Goal: Entertainment & Leisure: Consume media (video, audio)

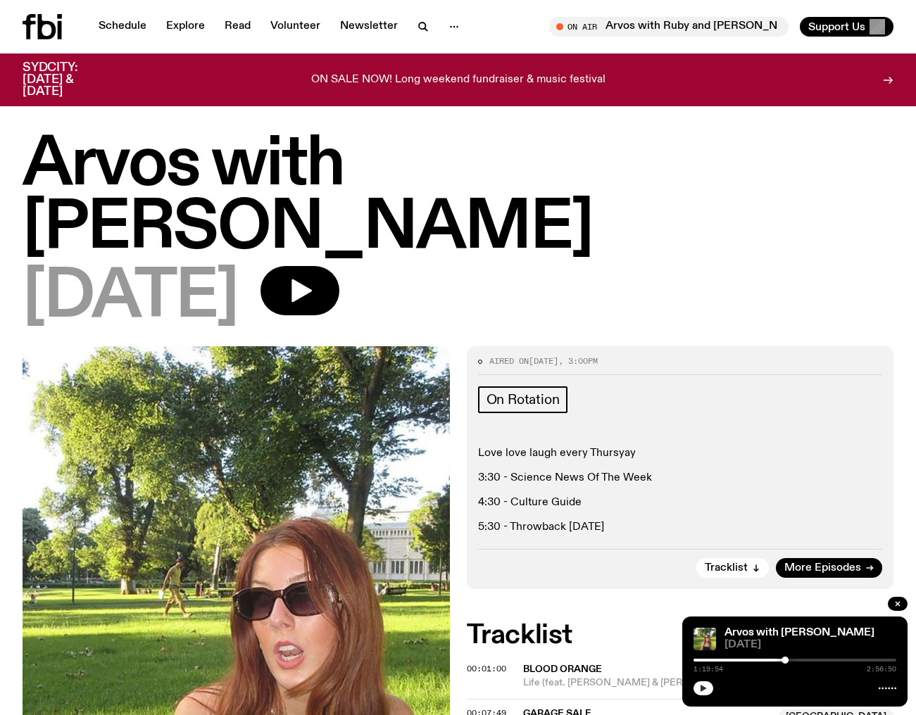
drag, startPoint x: 731, startPoint y: 691, endPoint x: 708, endPoint y: 689, distance: 24.0
click at [729, 691] on div at bounding box center [794, 687] width 203 height 17
click at [705, 689] on icon "button" at bounding box center [703, 688] width 6 height 7
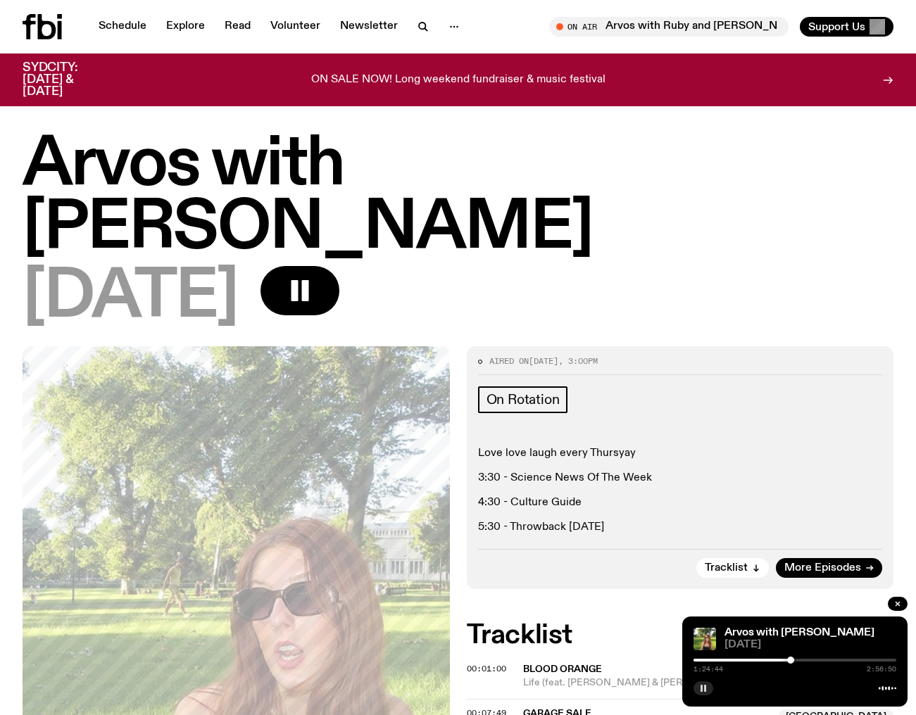
click at [791, 659] on div at bounding box center [790, 660] width 7 height 7
click at [794, 659] on div at bounding box center [794, 660] width 7 height 7
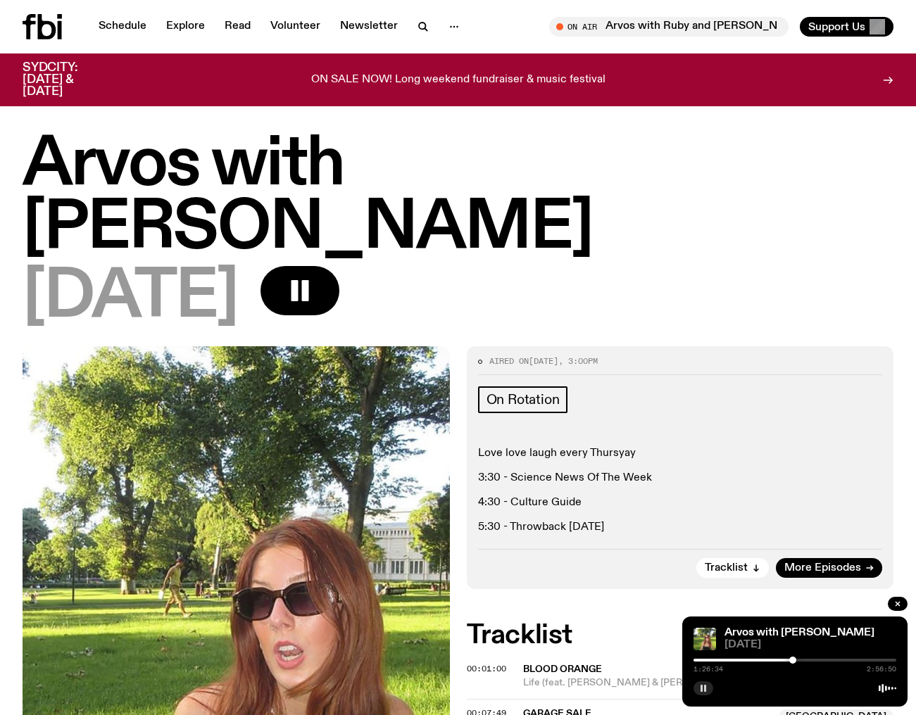
click at [793, 659] on div at bounding box center [792, 660] width 7 height 7
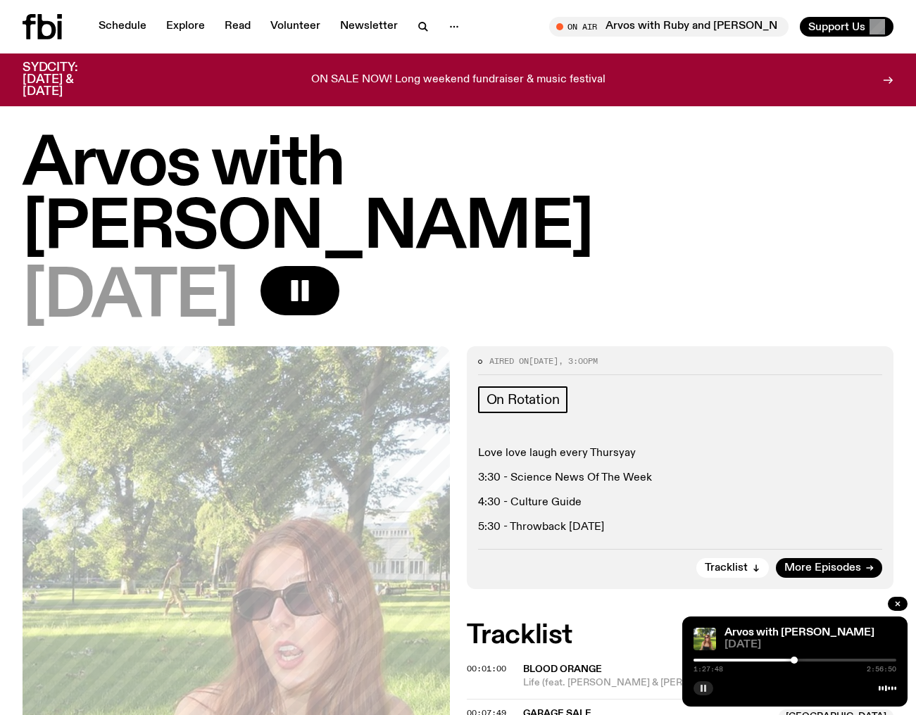
click at [794, 659] on div at bounding box center [794, 660] width 7 height 7
click at [796, 660] on div at bounding box center [795, 660] width 7 height 7
click at [797, 660] on div at bounding box center [796, 660] width 7 height 7
click at [798, 660] on div at bounding box center [797, 660] width 7 height 7
click at [798, 660] on div at bounding box center [798, 660] width 7 height 7
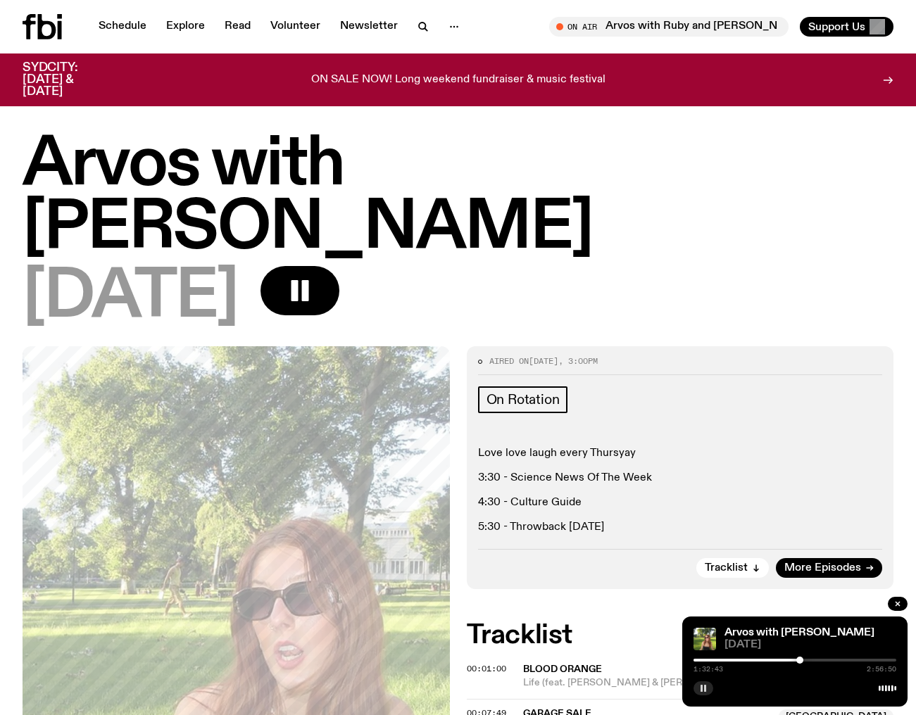
click at [800, 660] on div at bounding box center [799, 660] width 7 height 7
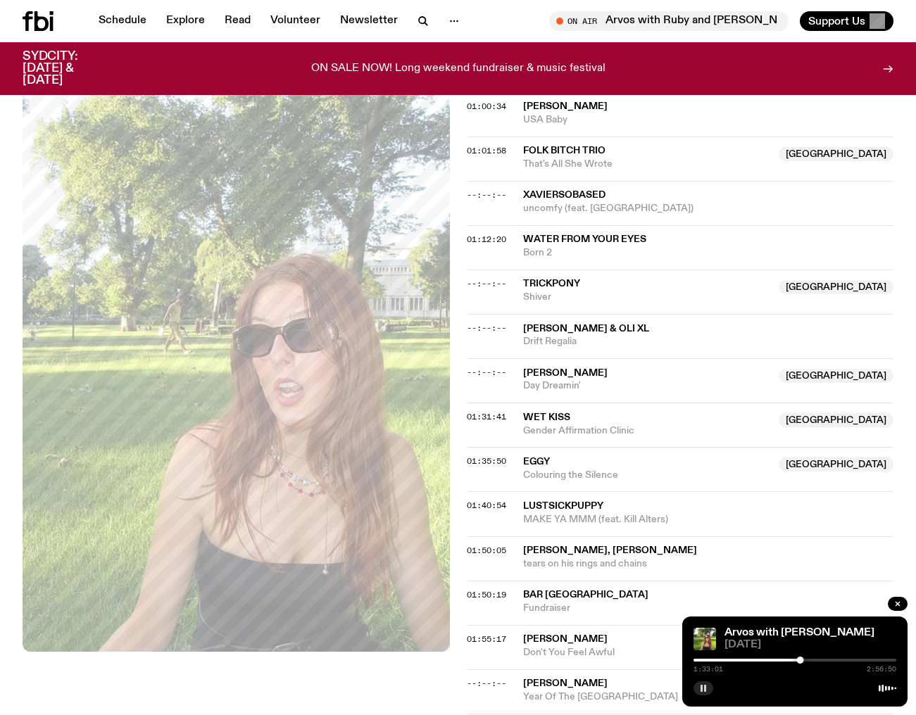
scroll to position [1174, 0]
click at [804, 662] on div at bounding box center [803, 660] width 7 height 7
click at [805, 662] on div at bounding box center [805, 660] width 7 height 7
click at [807, 662] on div at bounding box center [807, 660] width 7 height 7
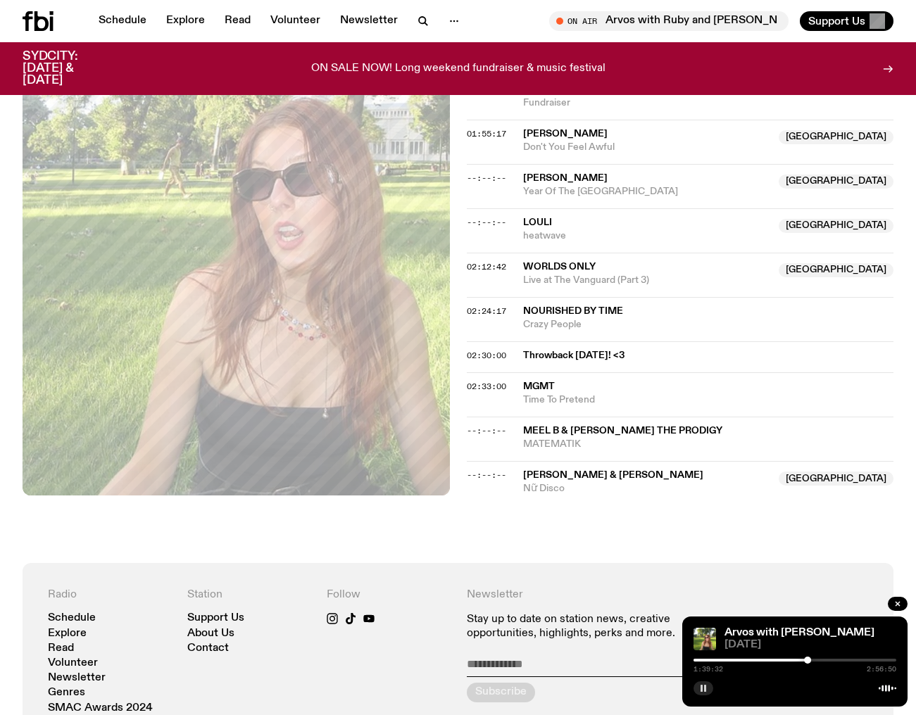
scroll to position [1680, 0]
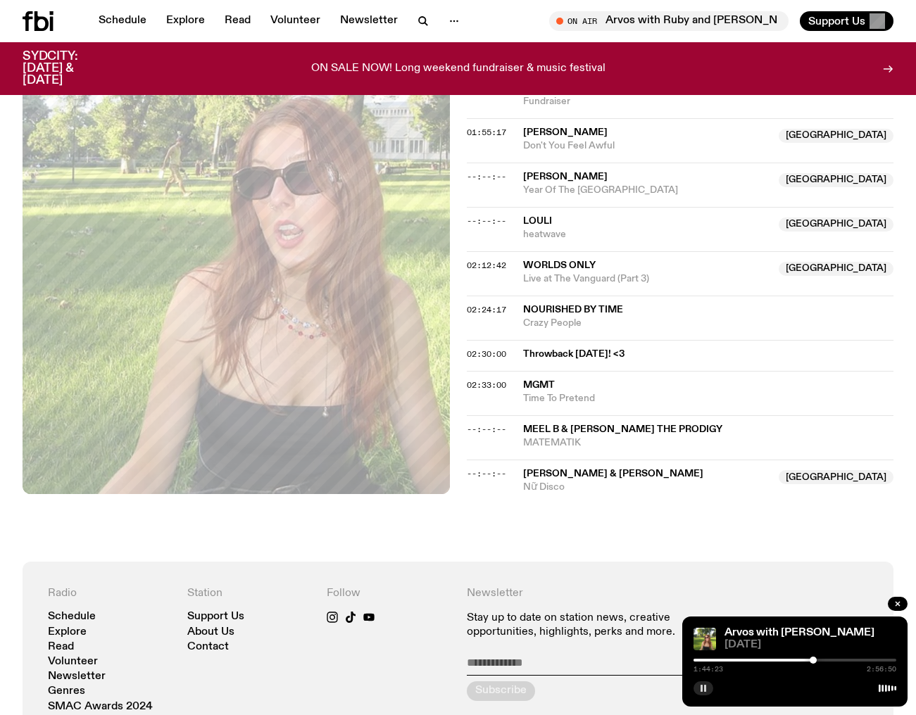
click at [813, 660] on div at bounding box center [813, 660] width 7 height 7
click at [815, 660] on div at bounding box center [815, 660] width 7 height 7
click at [818, 660] on div at bounding box center [818, 660] width 7 height 7
click at [822, 660] on div at bounding box center [822, 660] width 7 height 7
drag, startPoint x: 822, startPoint y: 660, endPoint x: 829, endPoint y: 660, distance: 7.1
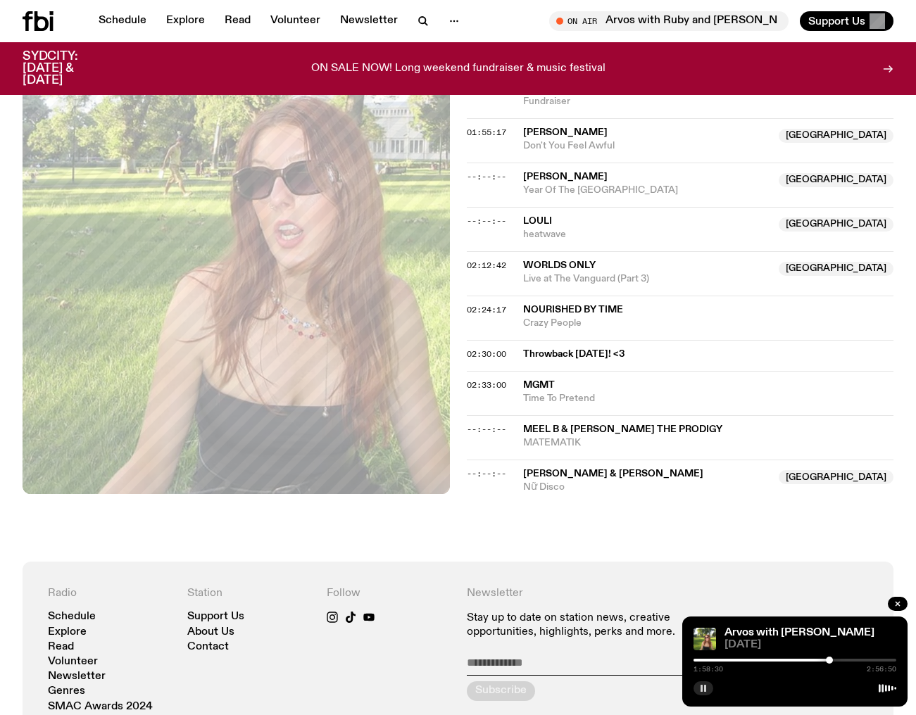
click at [829, 660] on div at bounding box center [829, 660] width 7 height 7
click at [831, 660] on div at bounding box center [830, 660] width 7 height 7
click at [836, 660] on div at bounding box center [835, 660] width 7 height 7
click at [838, 660] on div at bounding box center [838, 660] width 7 height 7
click at [848, 660] on div at bounding box center [848, 660] width 7 height 7
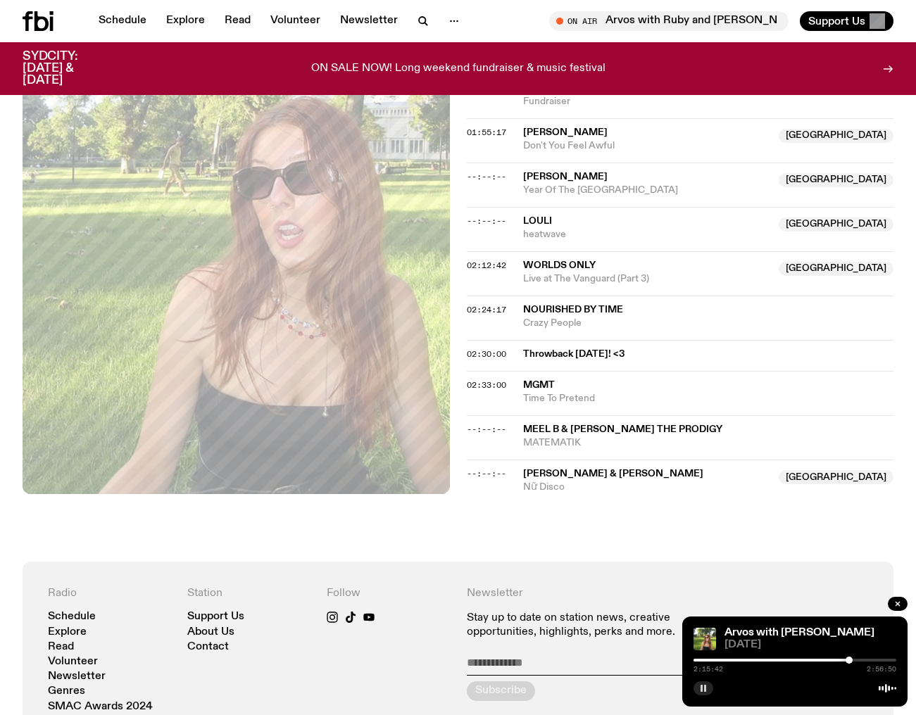
click at [849, 660] on div at bounding box center [848, 660] width 7 height 7
click at [851, 660] on div at bounding box center [851, 660] width 7 height 7
click at [852, 660] on div at bounding box center [851, 660] width 7 height 7
click at [855, 660] on div at bounding box center [855, 660] width 7 height 7
click at [856, 660] on div at bounding box center [856, 660] width 7 height 7
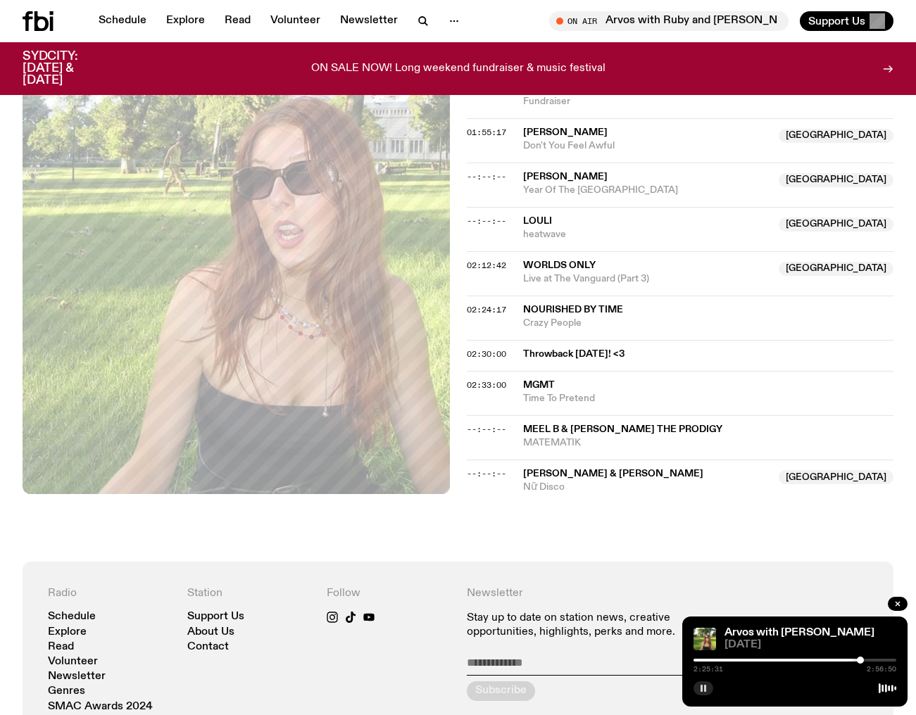
click at [860, 660] on div at bounding box center [860, 660] width 7 height 7
click at [862, 660] on div at bounding box center [862, 660] width 7 height 7
click at [866, 660] on div at bounding box center [865, 660] width 7 height 7
click at [869, 660] on div at bounding box center [868, 660] width 7 height 7
click at [871, 660] on div at bounding box center [870, 660] width 7 height 7
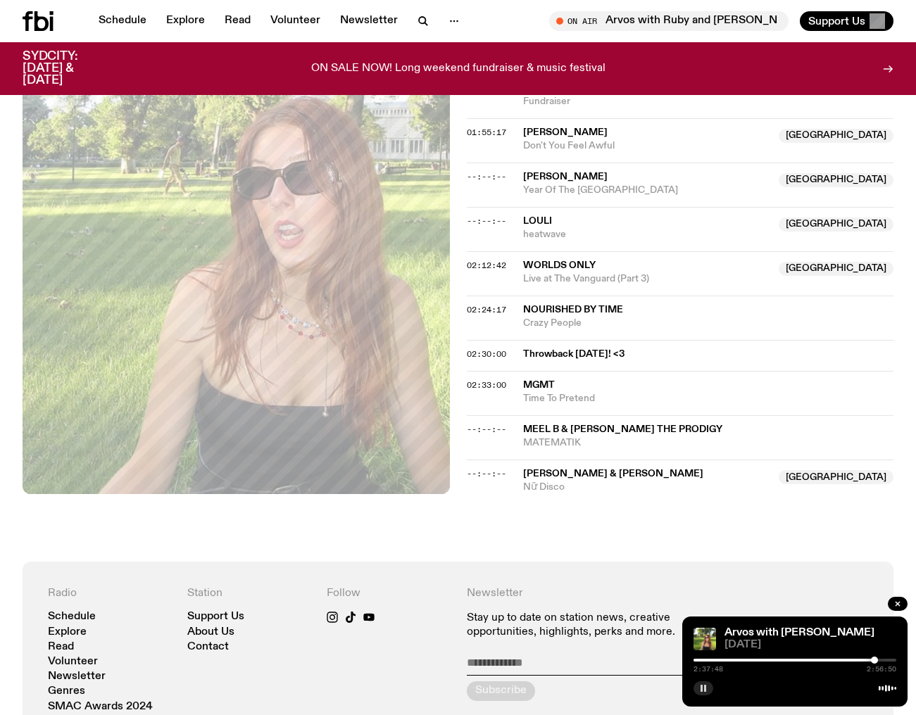
click at [874, 660] on div at bounding box center [874, 660] width 7 height 7
click at [876, 660] on div at bounding box center [875, 660] width 7 height 7
click at [881, 660] on div at bounding box center [880, 660] width 7 height 7
click at [881, 660] on div at bounding box center [881, 660] width 7 height 7
click at [884, 660] on div at bounding box center [884, 660] width 7 height 7
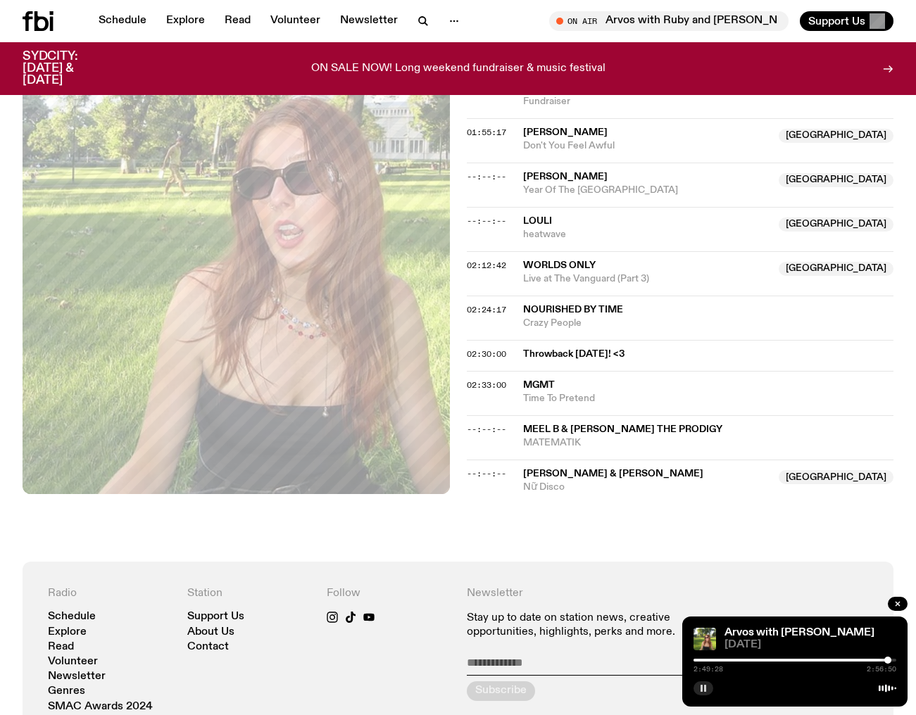
click at [888, 660] on div at bounding box center [887, 660] width 7 height 7
click at [705, 687] on rect "button" at bounding box center [705, 688] width 2 height 7
